Goal: Find specific page/section: Find specific page/section

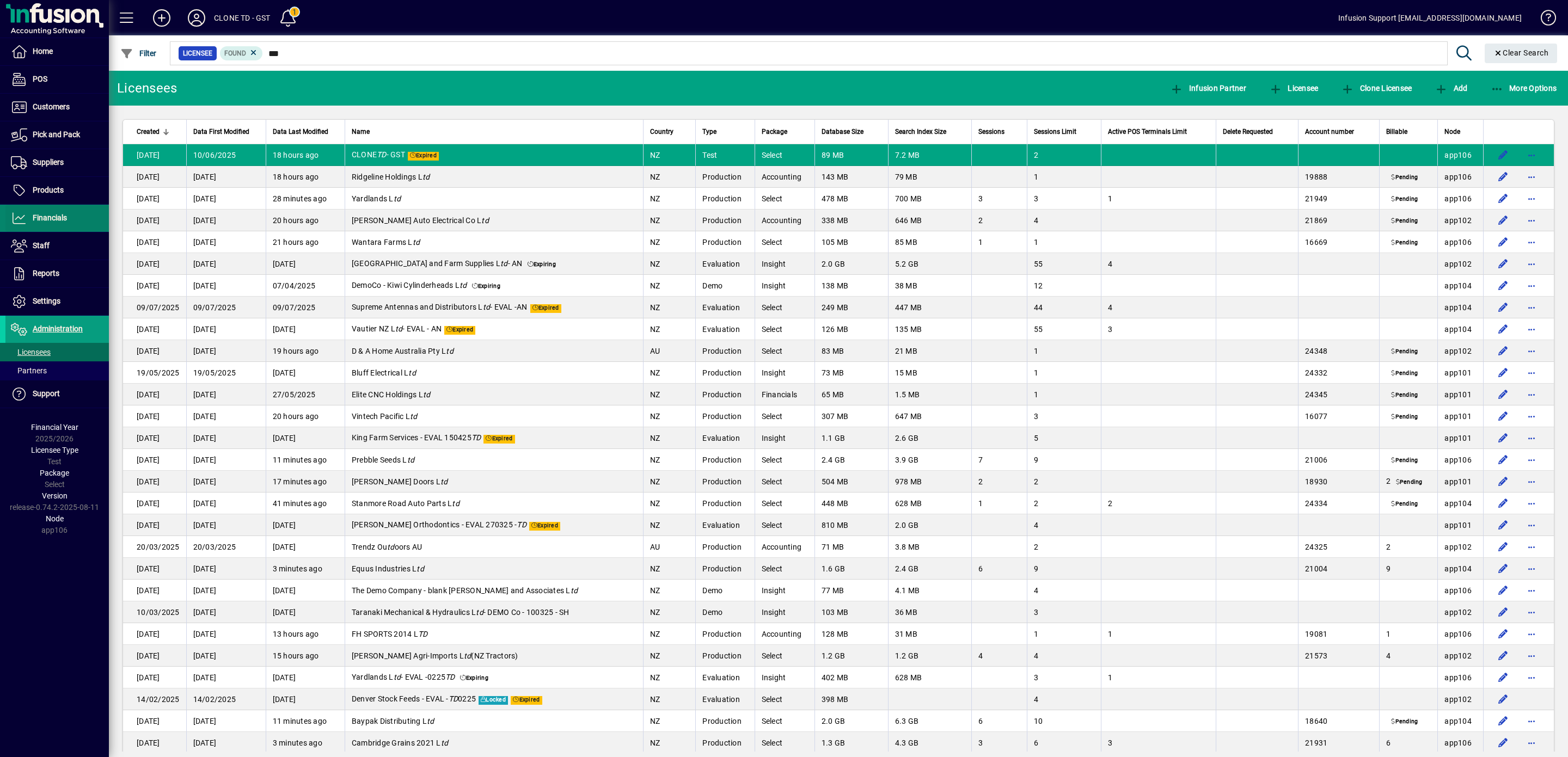
click at [44, 216] on span "Financials" at bounding box center [50, 218] width 34 height 9
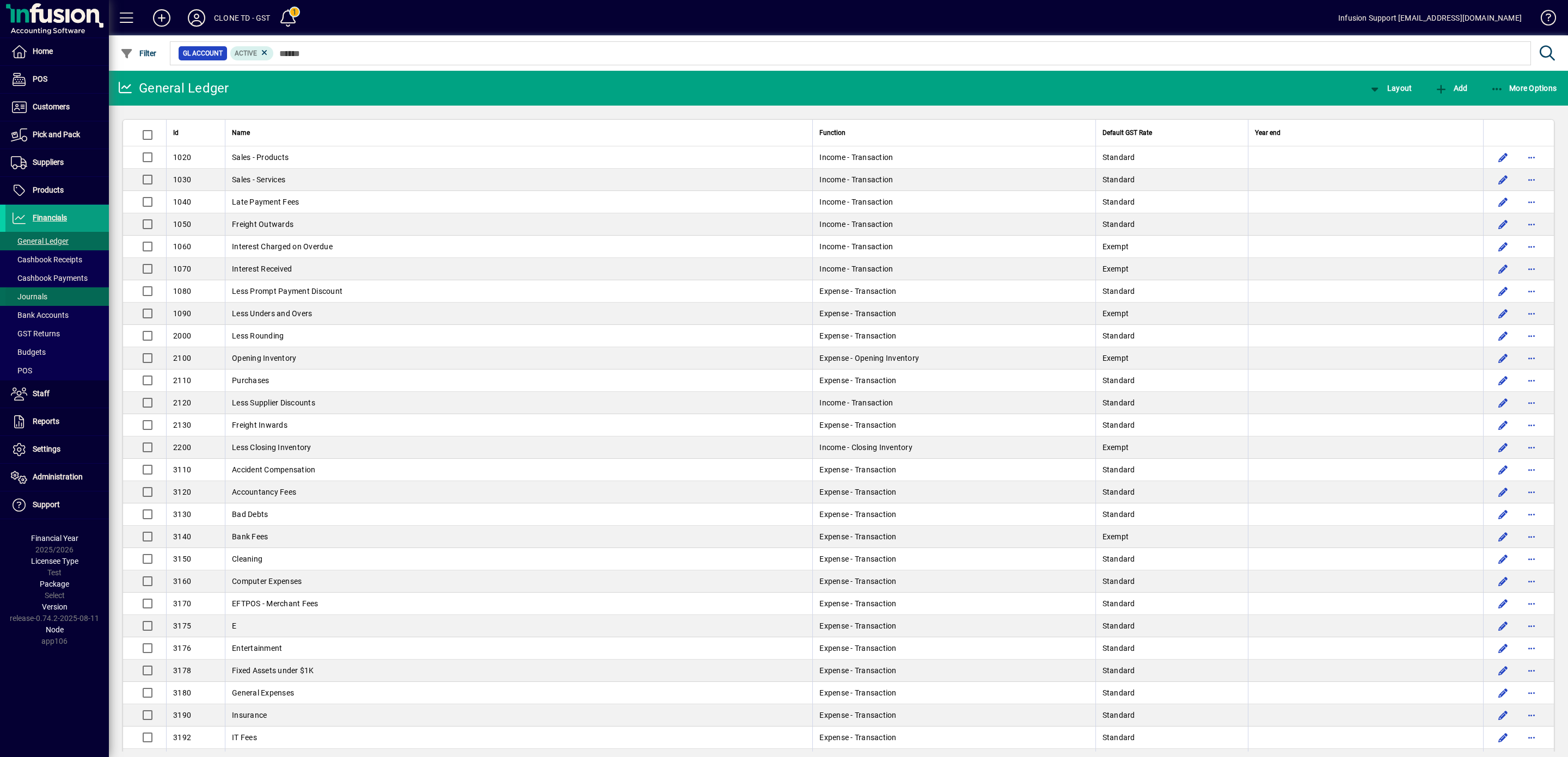
click at [40, 298] on span "Journals" at bounding box center [29, 296] width 36 height 9
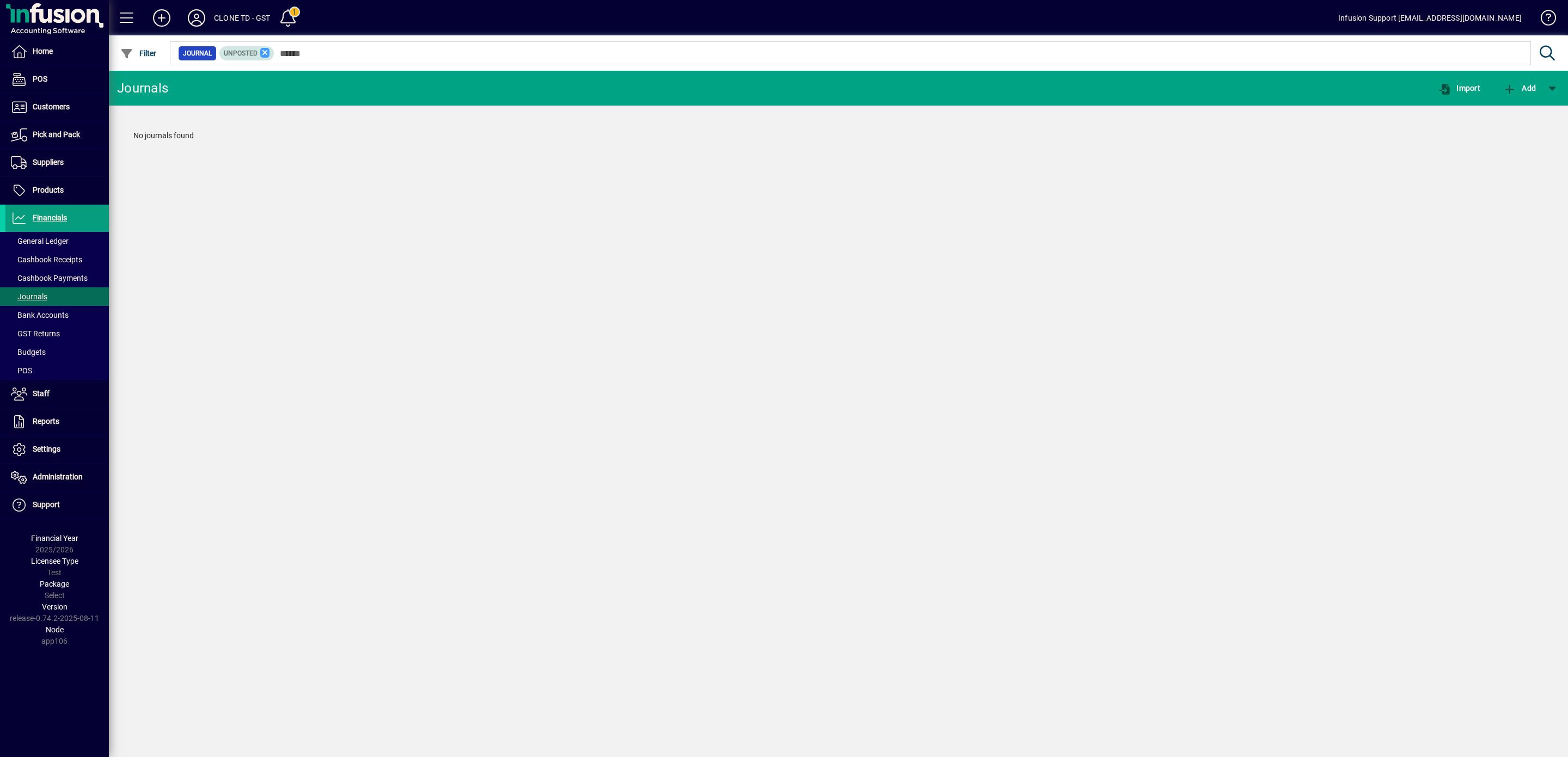
click at [270, 54] on icon at bounding box center [265, 52] width 10 height 10
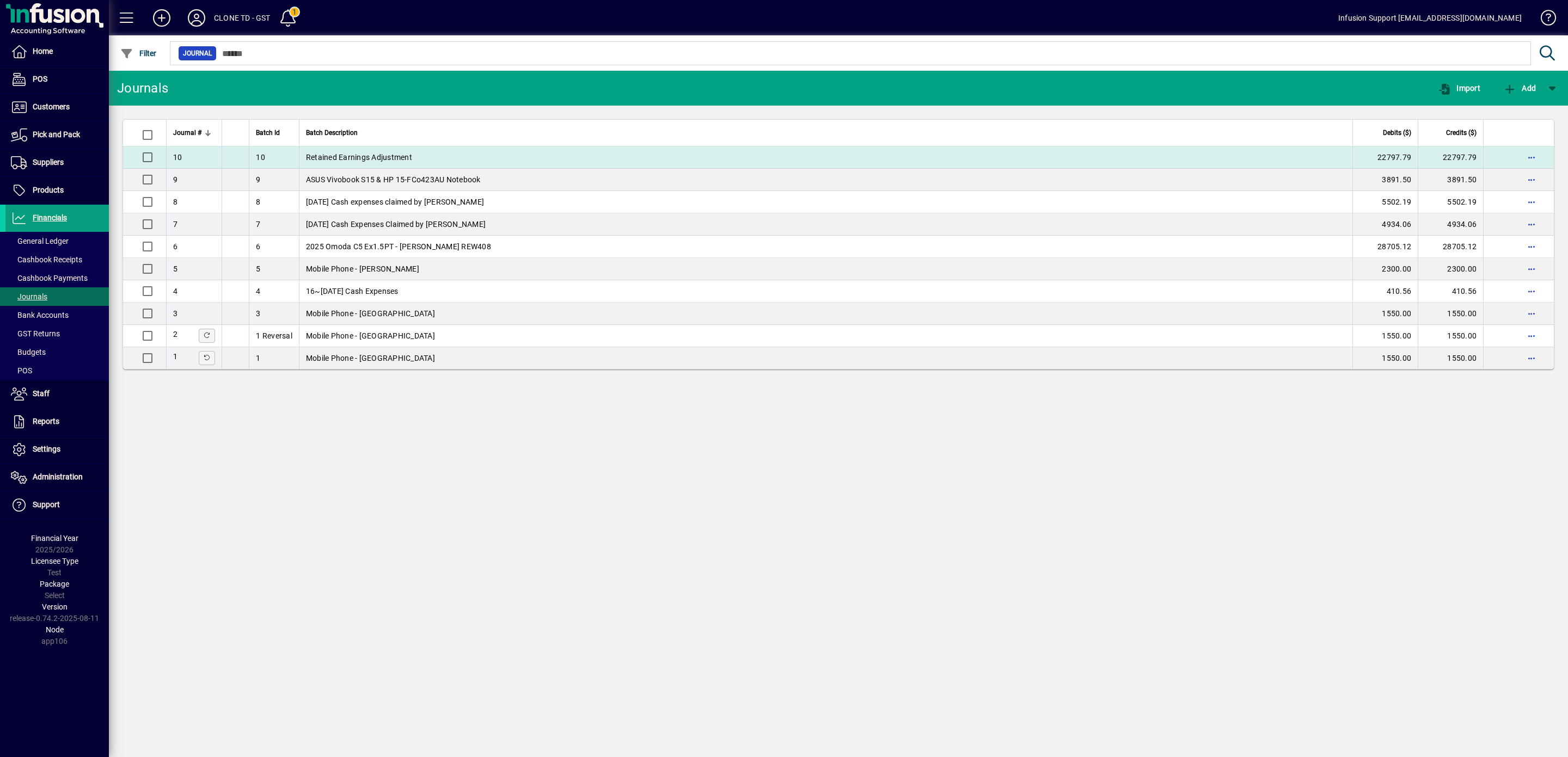
click at [631, 159] on td "Retained Earnings Adjustment" at bounding box center [826, 157] width 1053 height 22
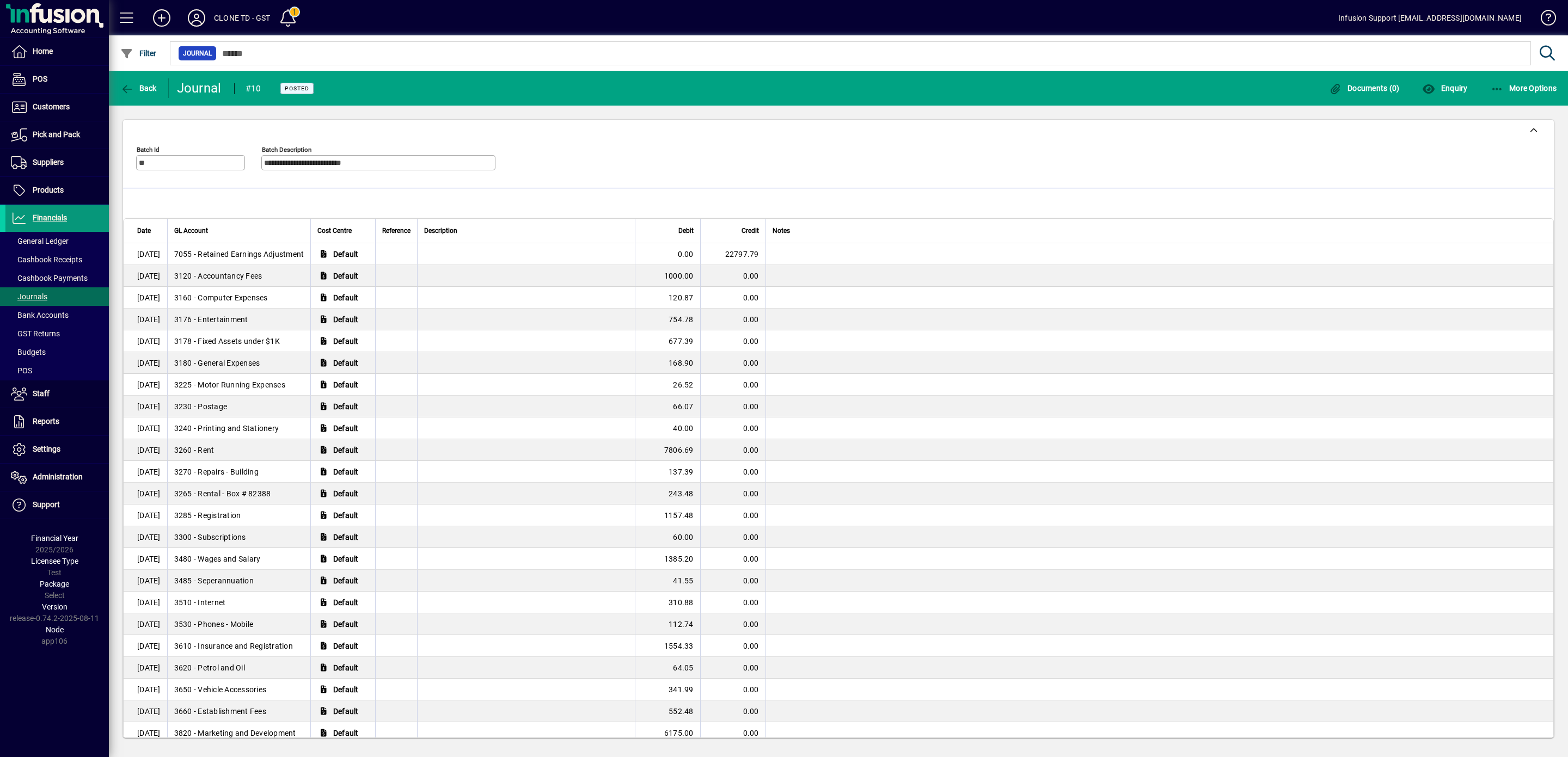
click at [55, 218] on span "Financials" at bounding box center [50, 218] width 34 height 9
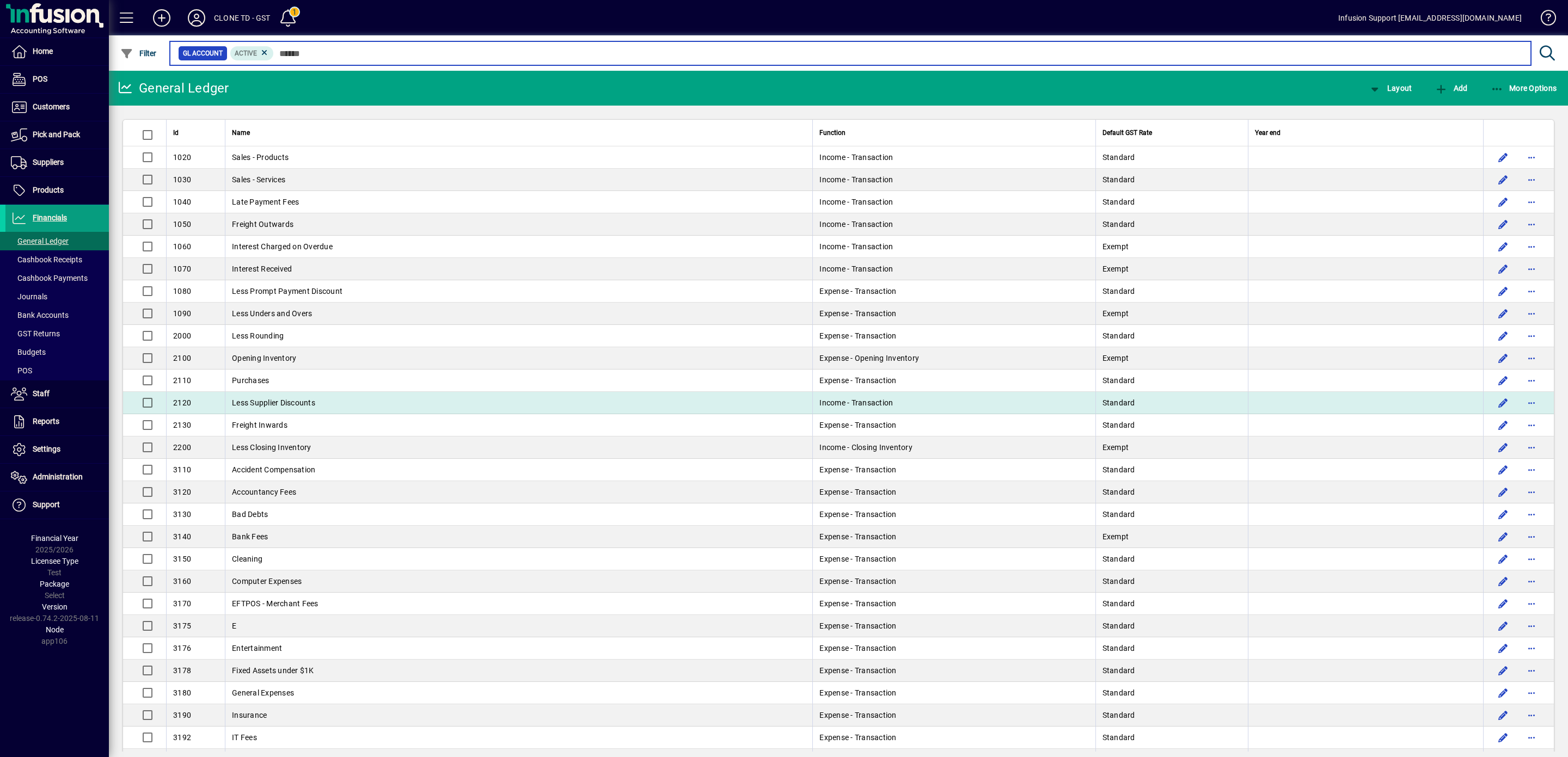
scroll to position [269, 0]
